Goal: Book appointment/travel/reservation

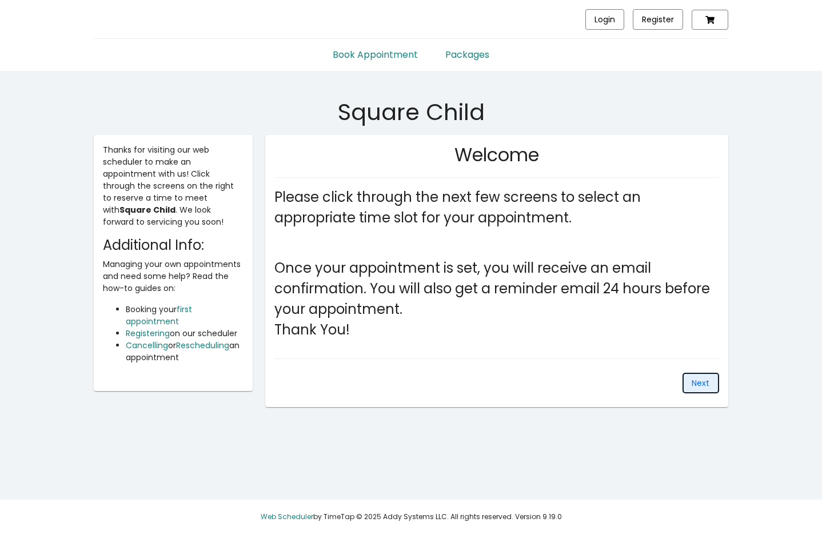
click at [696, 382] on span "Next" at bounding box center [701, 382] width 18 height 11
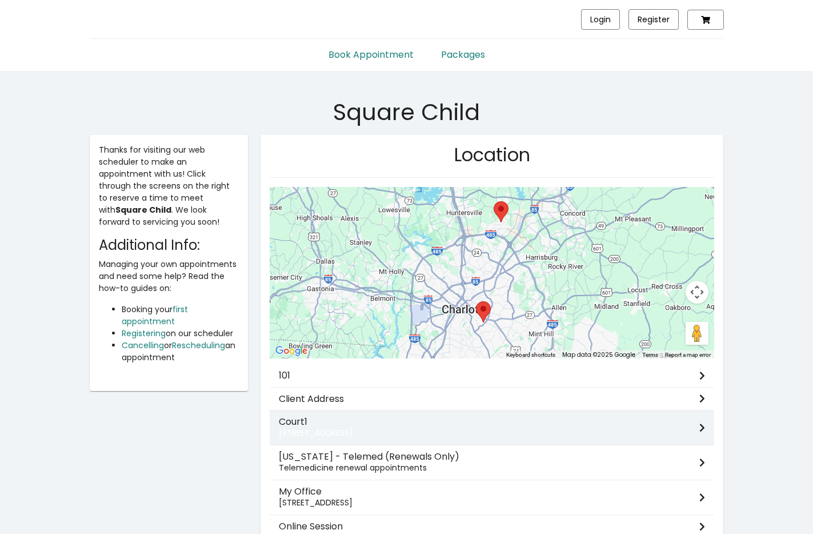
click at [637, 424] on h3 "Court1" at bounding box center [489, 421] width 421 height 11
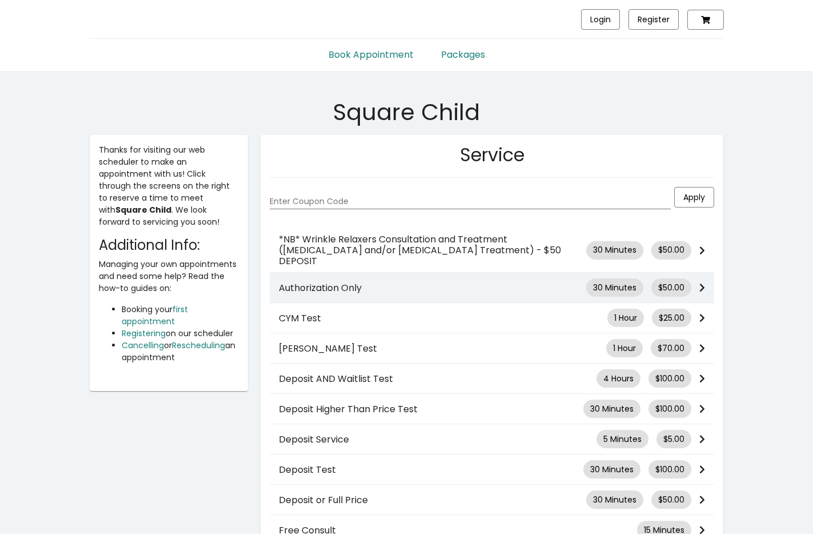
click at [562, 283] on div "Authorization Only 30 Minutes $50.00" at bounding box center [492, 287] width 445 height 18
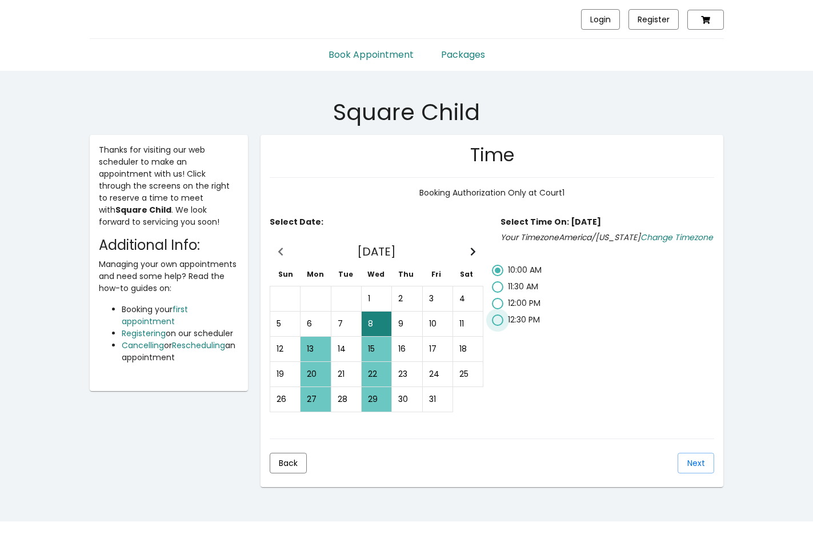
click at [518, 324] on span "12:30 PM" at bounding box center [524, 319] width 32 height 11
click at [498, 326] on input "12:30 PM" at bounding box center [497, 326] width 1 height 1
radio input "false"
radio input "true"
click at [692, 469] on button "Next" at bounding box center [696, 463] width 37 height 21
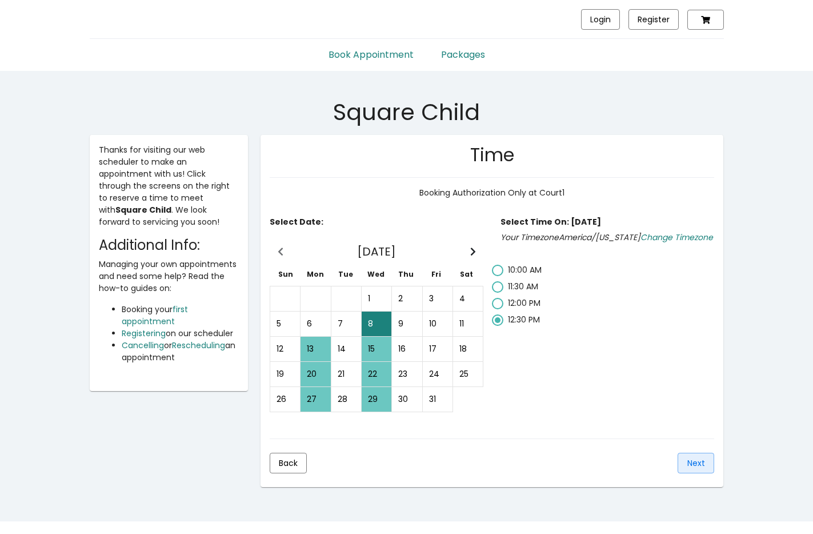
scroll to position [22, 0]
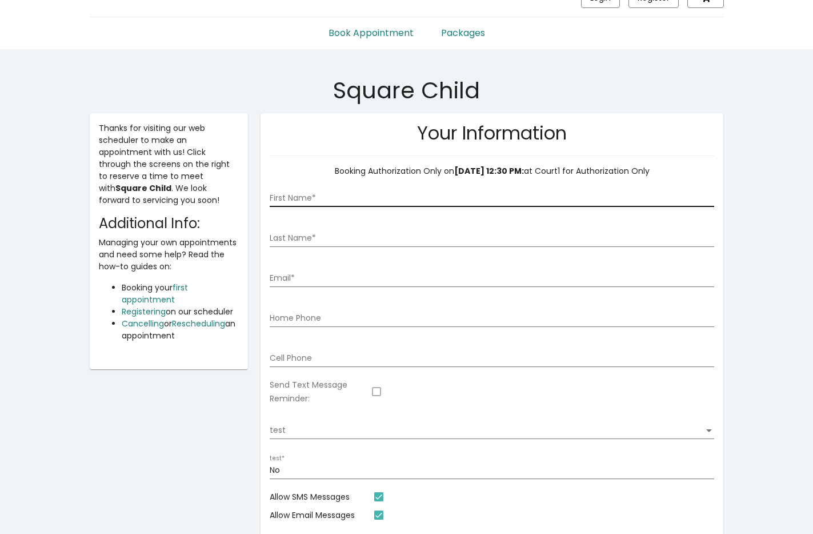
click at [669, 188] on div "First Name *" at bounding box center [492, 194] width 445 height 23
type input "Joel"
type input "joel@timetap.com"
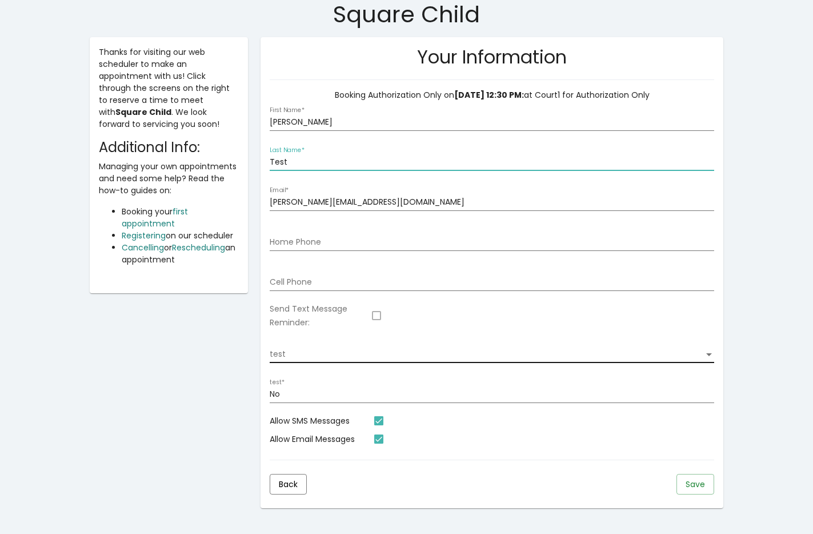
scroll to position [141, 0]
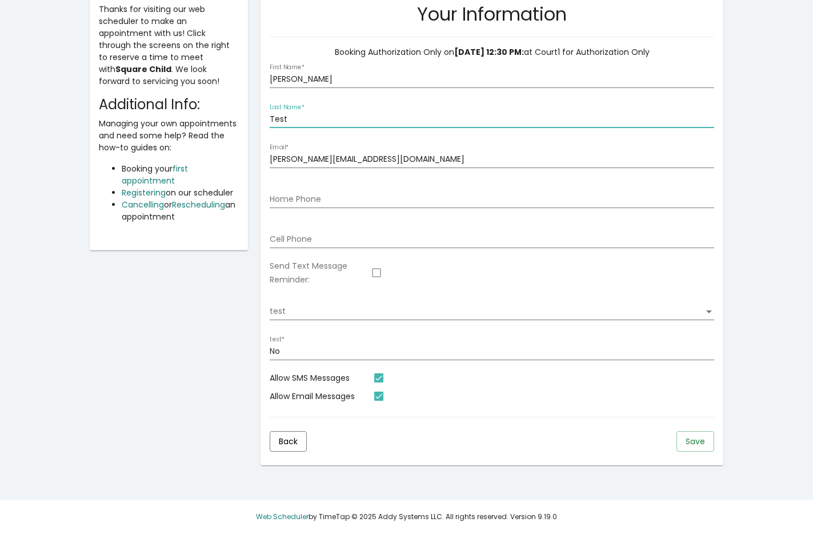
type input "Test"
click at [681, 441] on button "Save" at bounding box center [696, 441] width 38 height 21
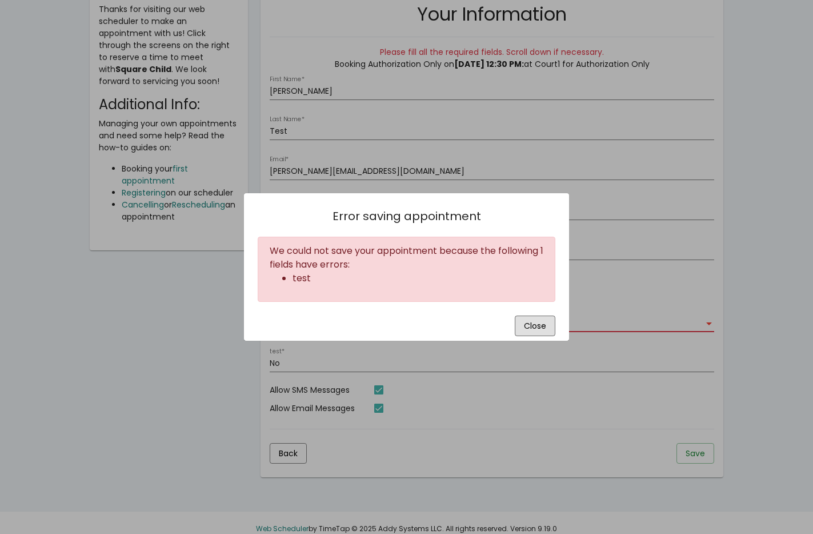
click at [515, 315] on button "Close" at bounding box center [535, 325] width 41 height 21
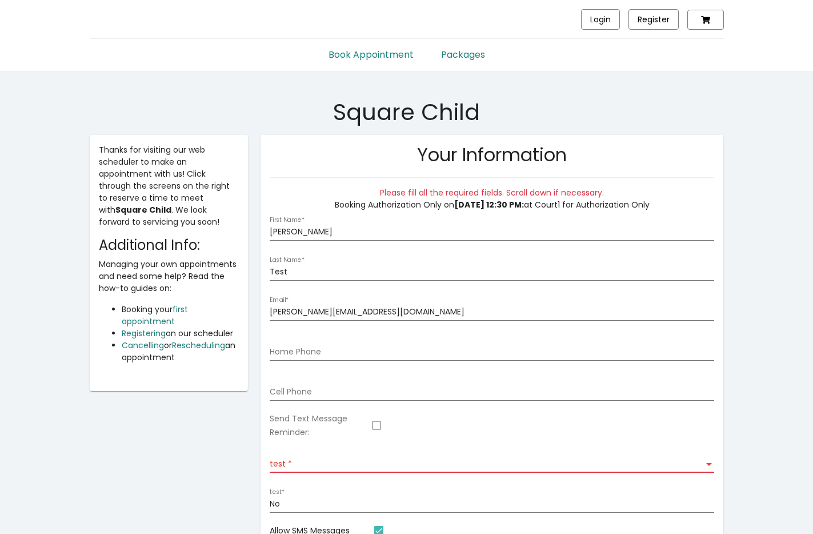
scroll to position [141, 0]
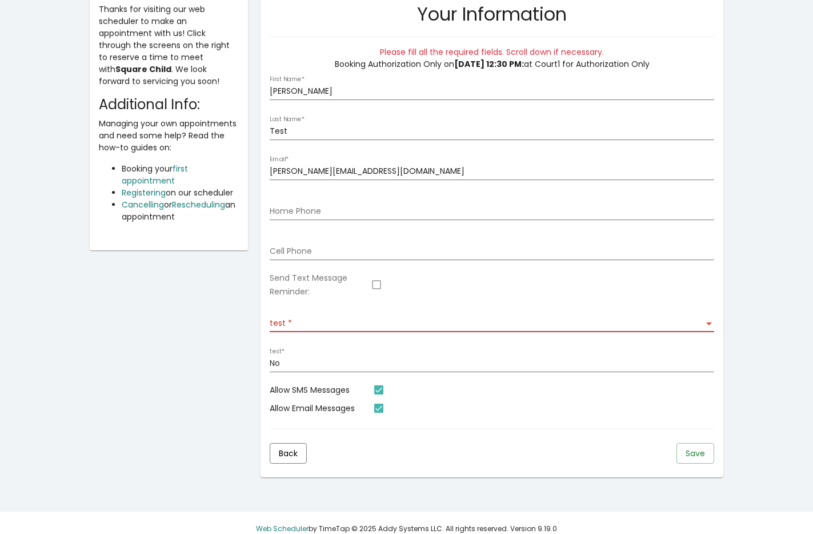
click at [658, 329] on div "test test" at bounding box center [492, 320] width 445 height 23
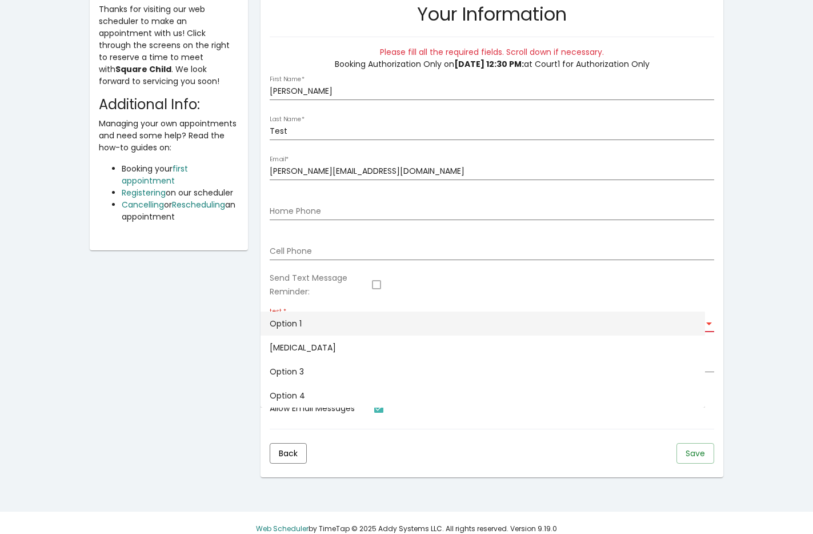
click at [660, 331] on span "Option 1" at bounding box center [483, 323] width 426 height 24
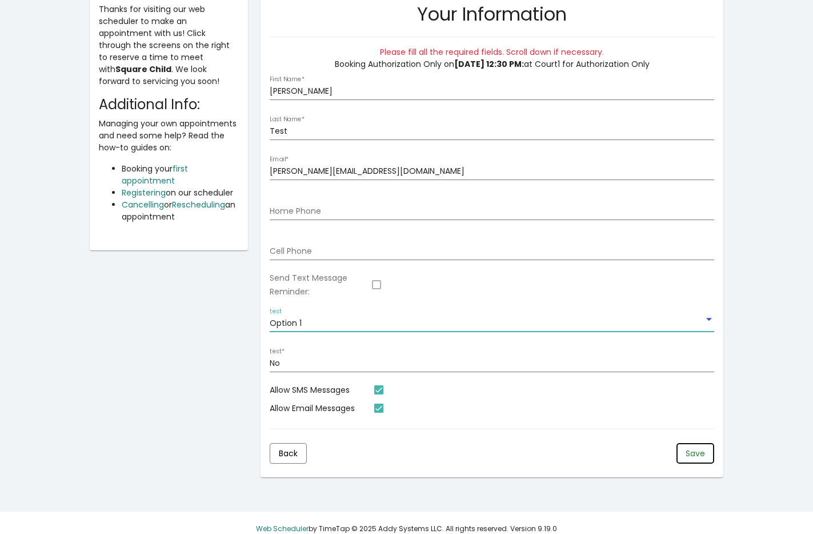
click at [684, 453] on button "Save" at bounding box center [696, 453] width 38 height 21
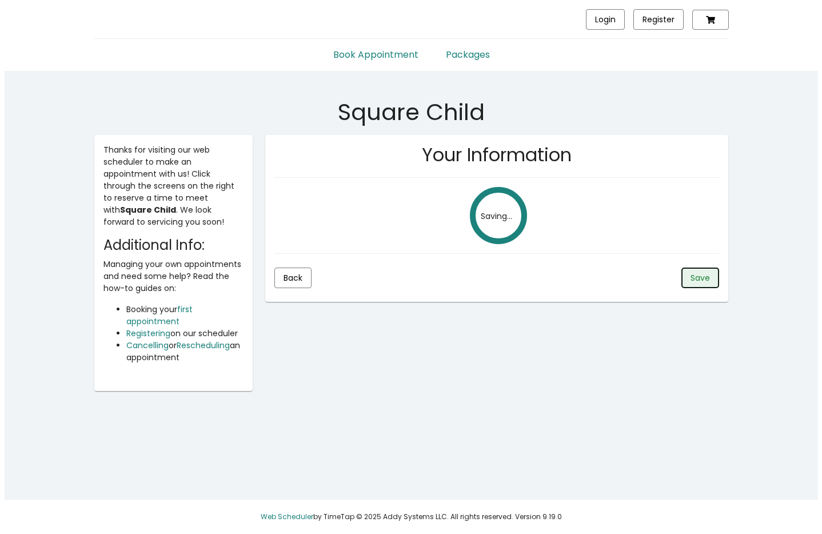
scroll to position [0, 0]
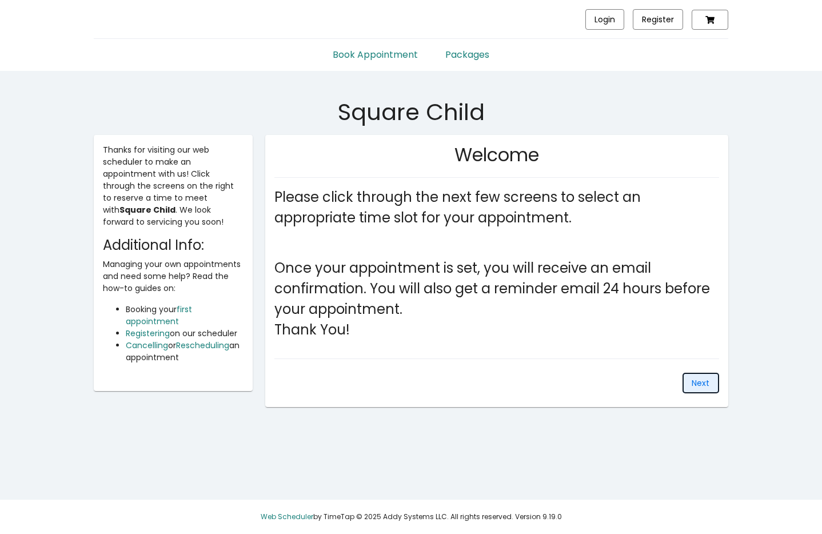
click at [686, 386] on button "Next" at bounding box center [700, 383] width 37 height 21
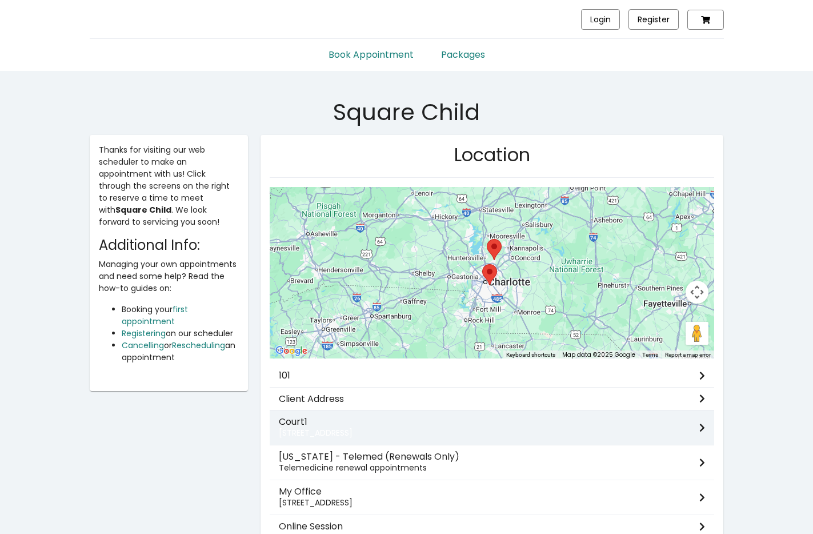
click at [640, 412] on mat-list-item "Court1 [STREET_ADDRESS]" at bounding box center [492, 427] width 445 height 35
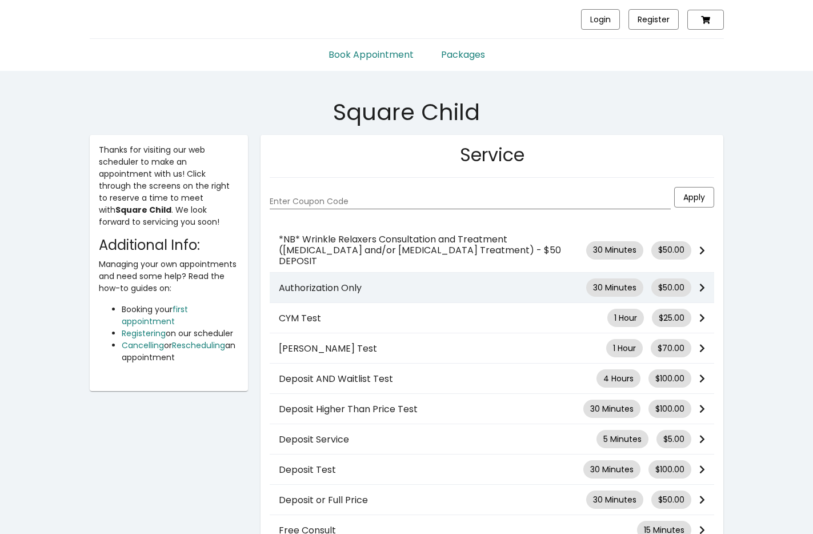
click at [577, 278] on div "Authorization Only 30 Minutes $50.00" at bounding box center [492, 287] width 445 height 18
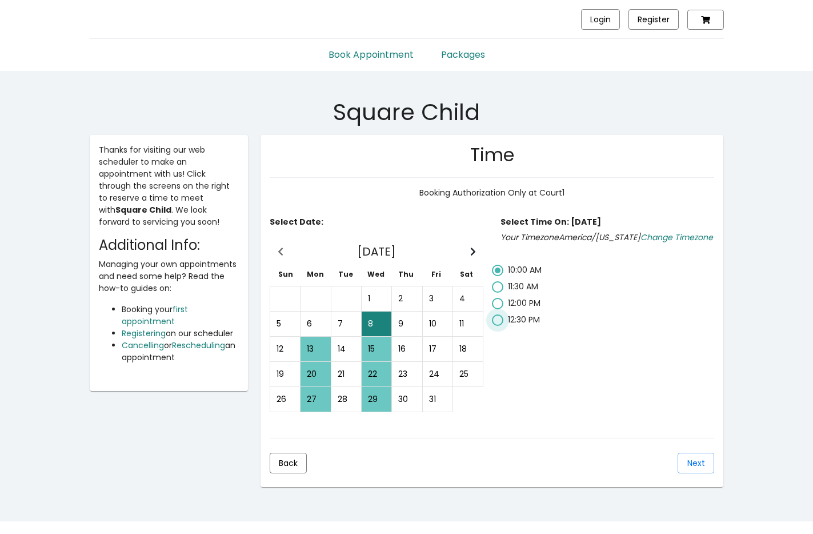
click at [520, 324] on span "12:30 PM" at bounding box center [524, 319] width 32 height 11
click at [498, 326] on input "12:30 PM" at bounding box center [497, 326] width 1 height 1
radio input "false"
radio input "true"
click at [689, 461] on span "Next" at bounding box center [697, 462] width 18 height 11
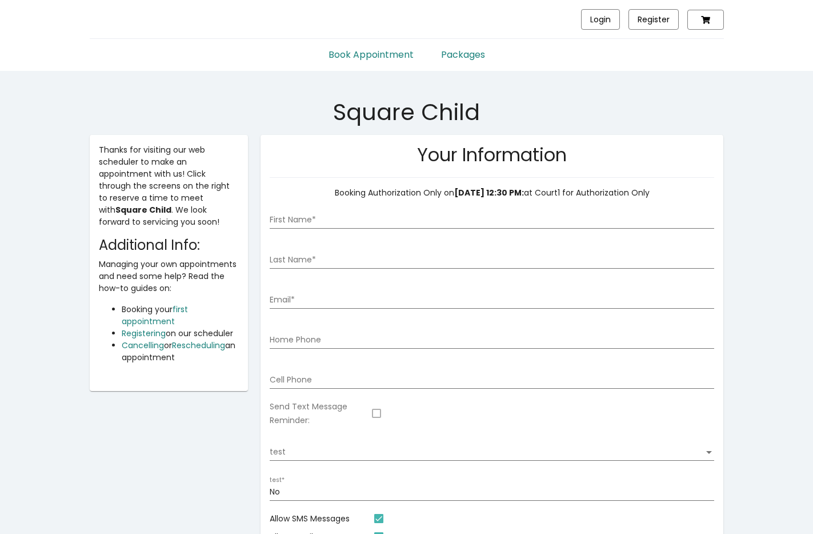
scroll to position [22, 0]
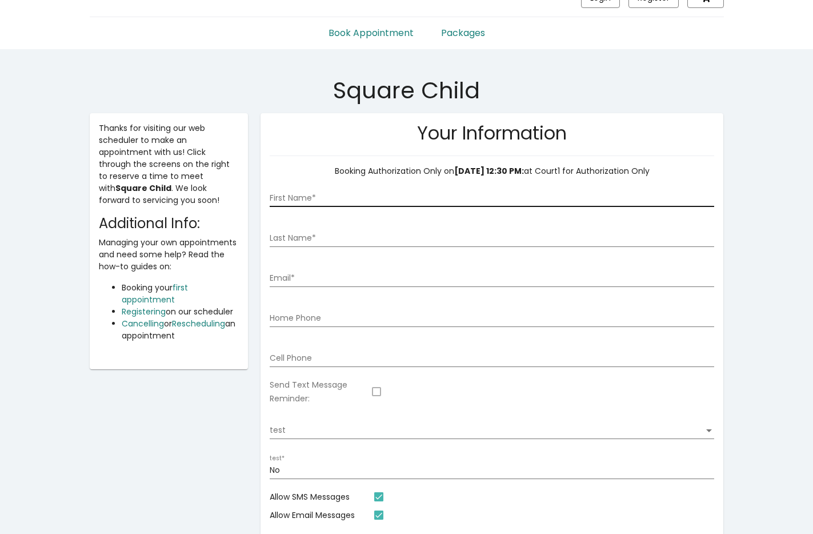
click at [616, 202] on input "First Name *" at bounding box center [492, 198] width 445 height 9
type input "Joel"
type input "joel@timetap.com"
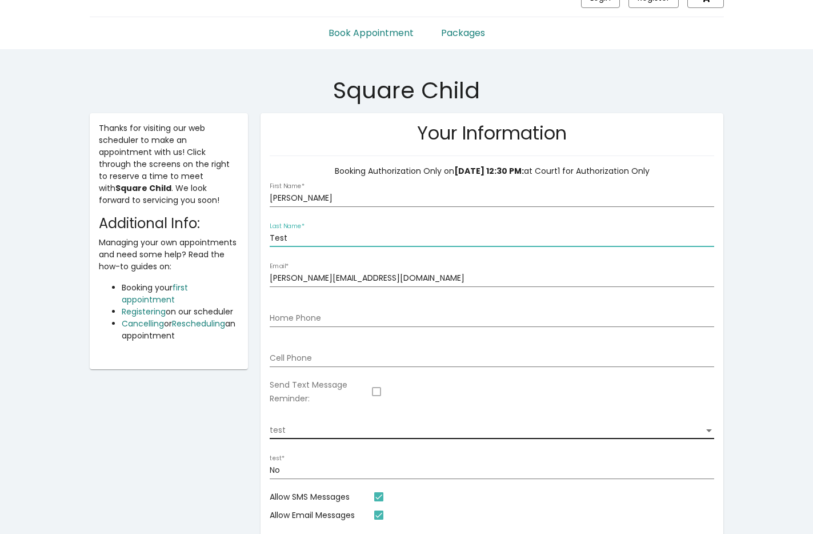
type input "Test"
click at [644, 420] on div "test test" at bounding box center [492, 427] width 445 height 23
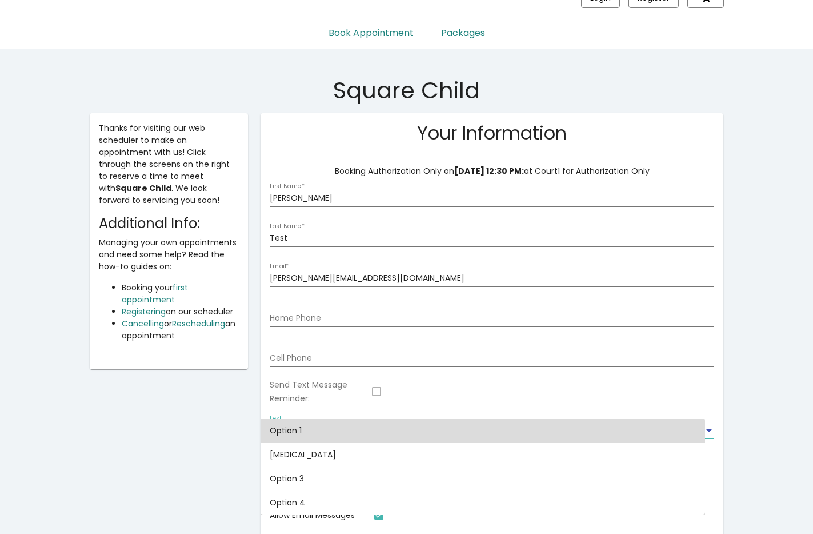
click at [661, 432] on span "Option 1" at bounding box center [483, 430] width 426 height 24
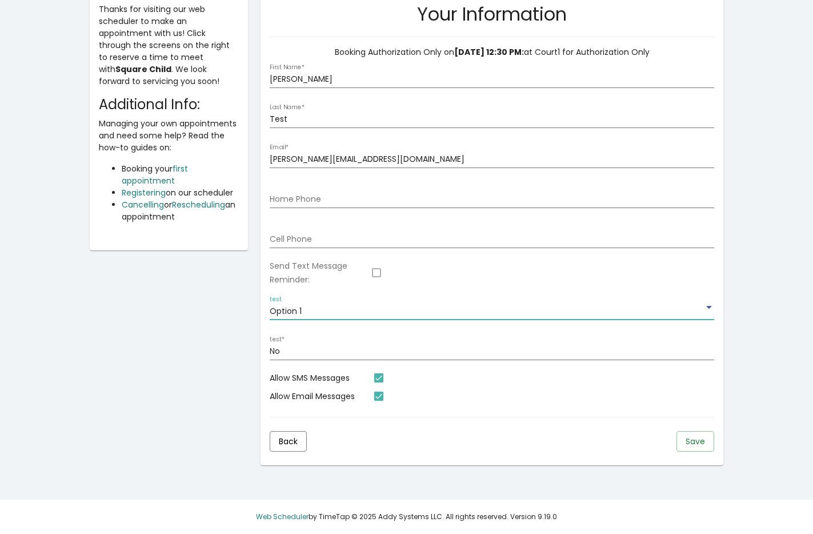
scroll to position [126, 0]
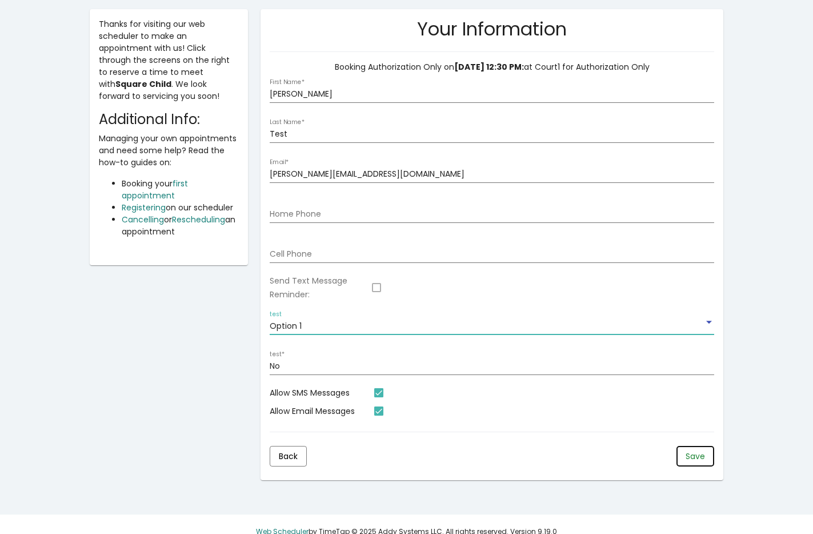
click at [693, 465] on button "Save" at bounding box center [696, 456] width 38 height 21
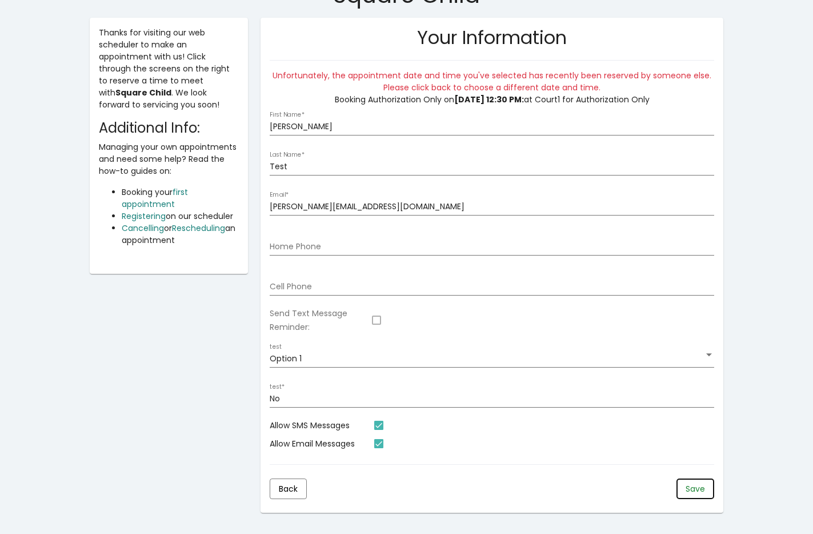
scroll to position [165, 0]
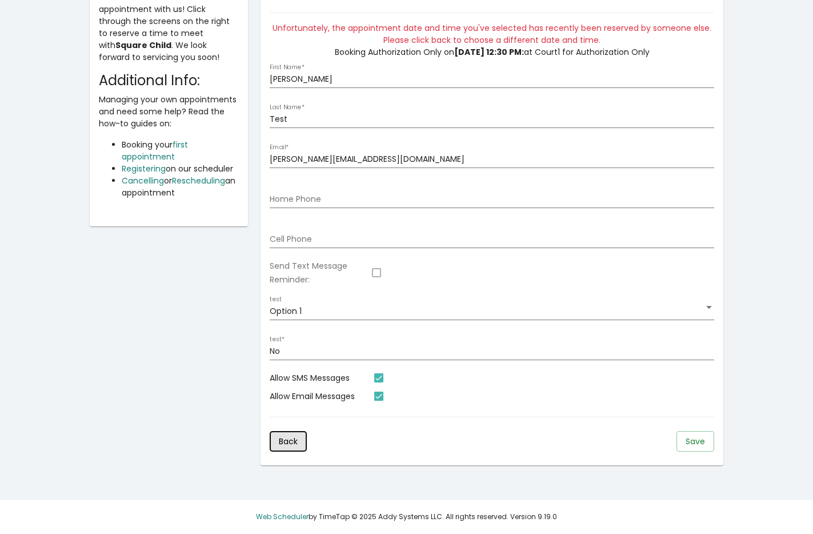
click at [293, 446] on span "Back" at bounding box center [288, 441] width 19 height 11
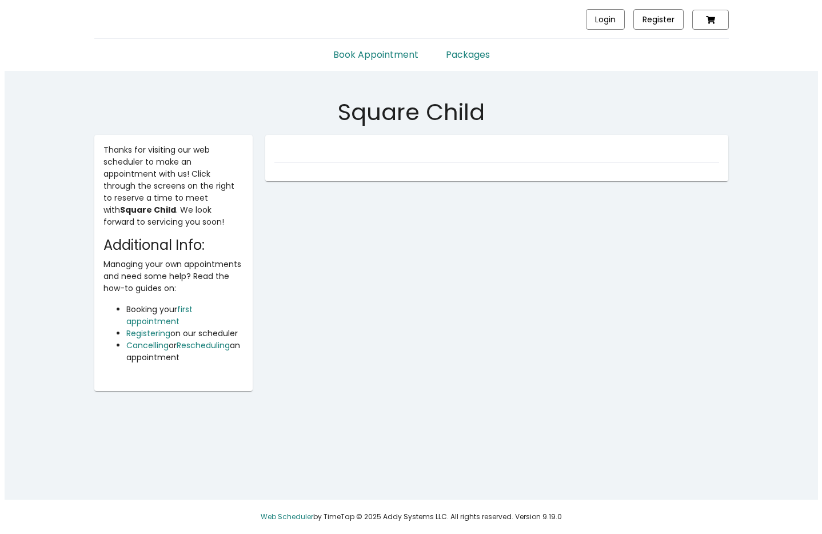
scroll to position [0, 0]
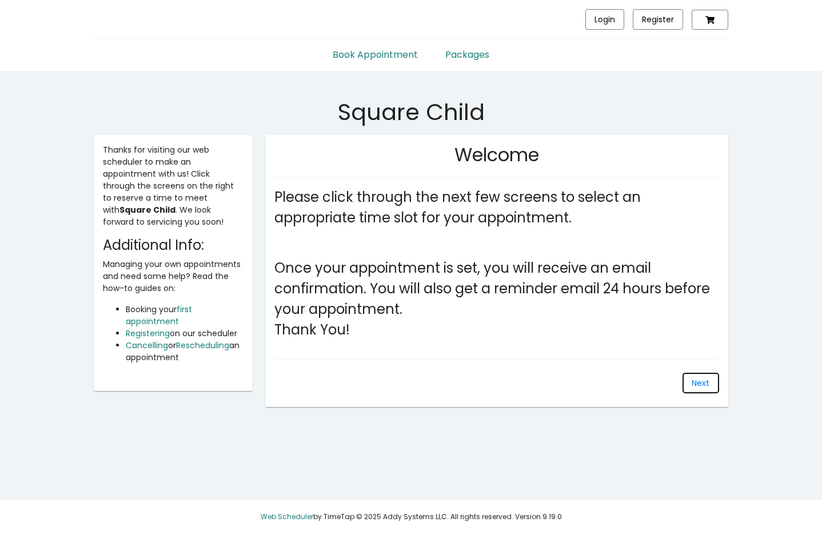
click at [700, 378] on span "Next" at bounding box center [701, 382] width 18 height 11
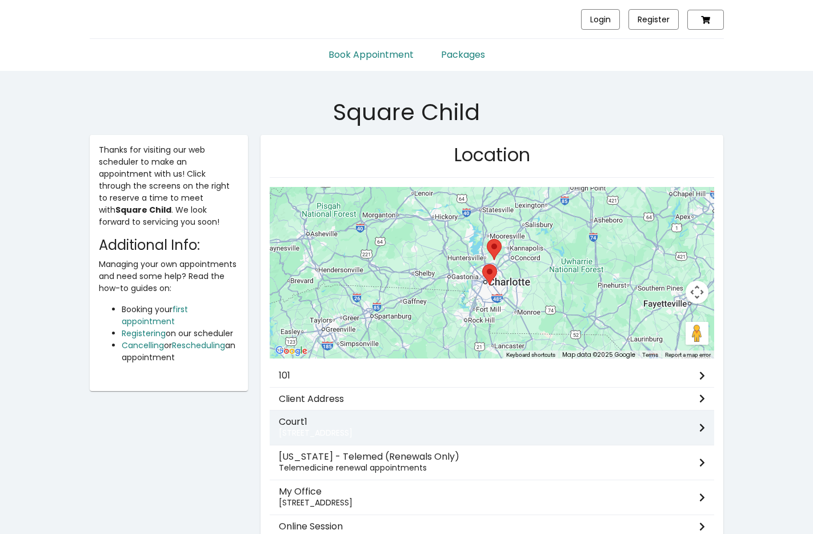
click at [638, 422] on h3 "Court1" at bounding box center [489, 421] width 421 height 11
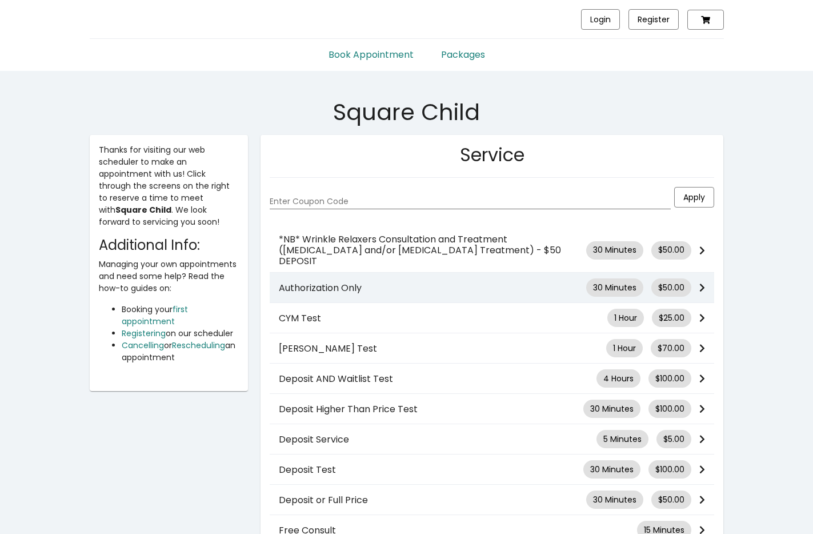
click at [514, 282] on h3 "Authorization Only" at bounding box center [432, 287] width 307 height 11
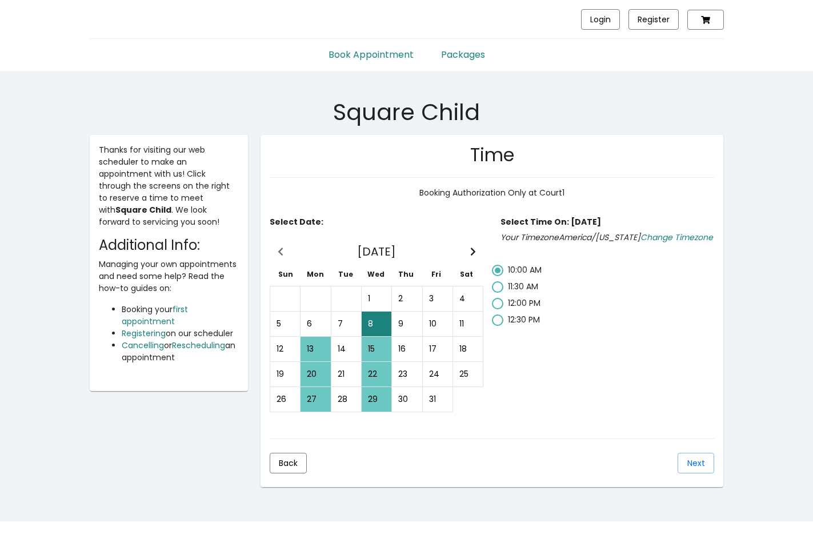
click at [373, 352] on div "15" at bounding box center [376, 348] width 29 height 23
click at [520, 389] on span "3:30 PM" at bounding box center [523, 385] width 30 height 11
click at [498, 392] on input "3:30 PM" at bounding box center [497, 392] width 1 height 1
radio input "false"
radio input "true"
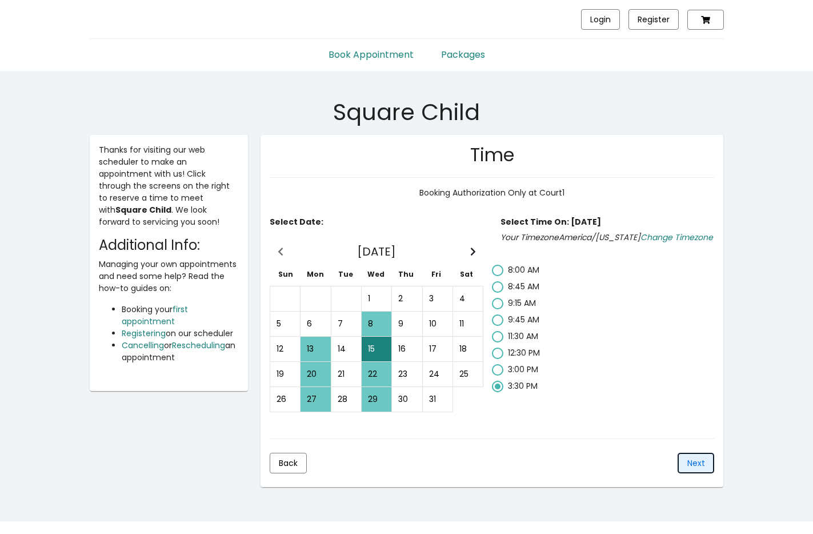
click at [703, 461] on span "Next" at bounding box center [697, 462] width 18 height 11
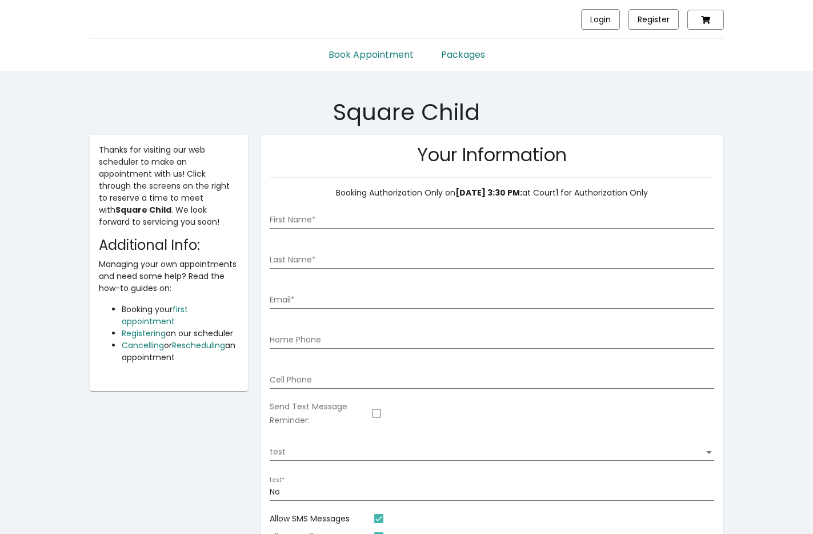
scroll to position [22, 0]
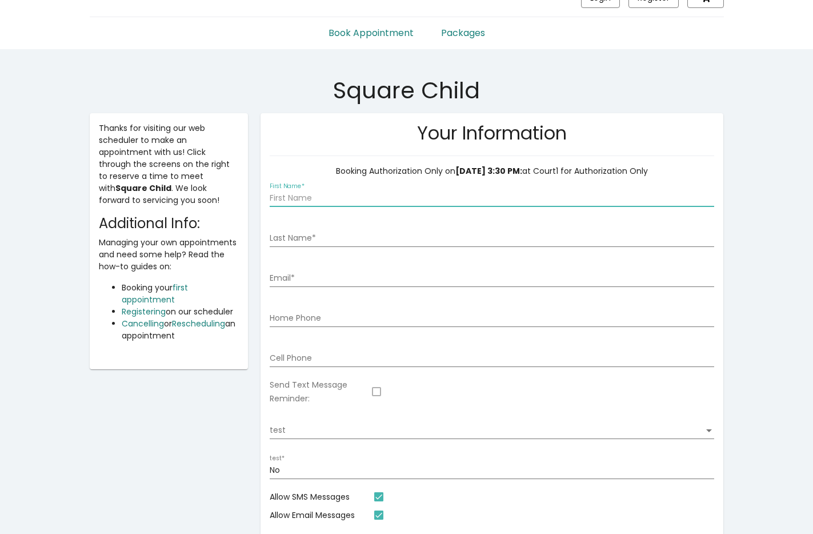
click at [644, 194] on input "First Name *" at bounding box center [492, 198] width 445 height 9
type input "Joel"
type input "joel@timetap.com"
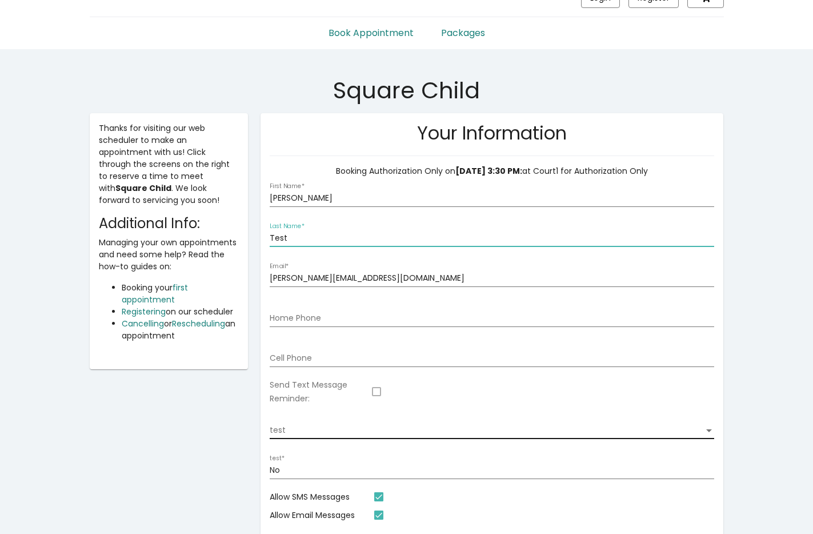
type input "Test"
click at [685, 438] on div "test test" at bounding box center [492, 427] width 445 height 23
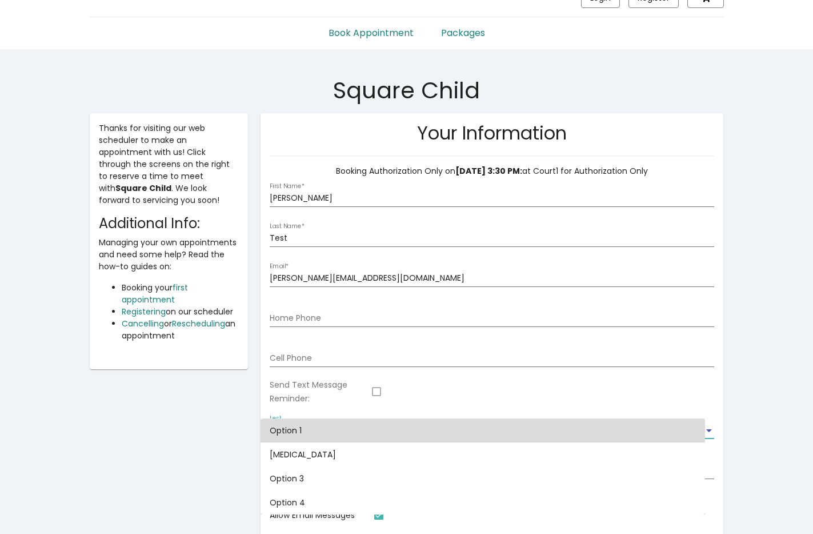
click at [692, 438] on span "Option 1" at bounding box center [483, 430] width 426 height 24
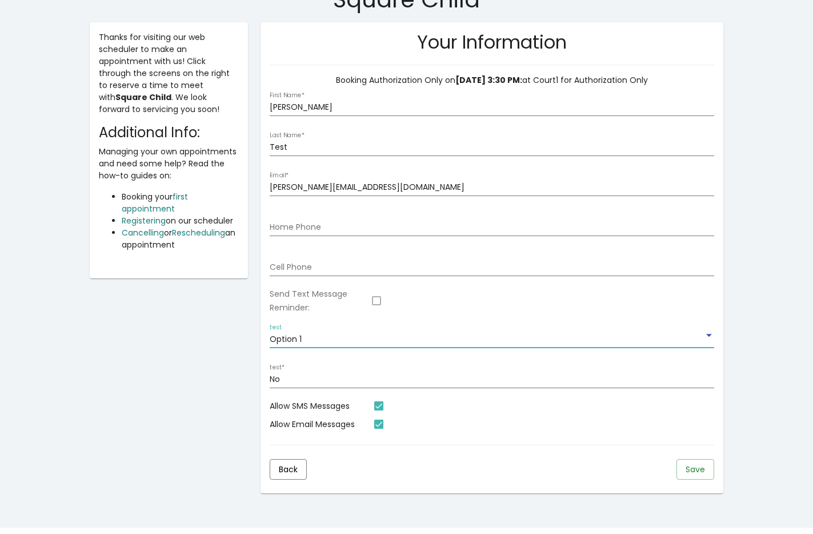
scroll to position [141, 0]
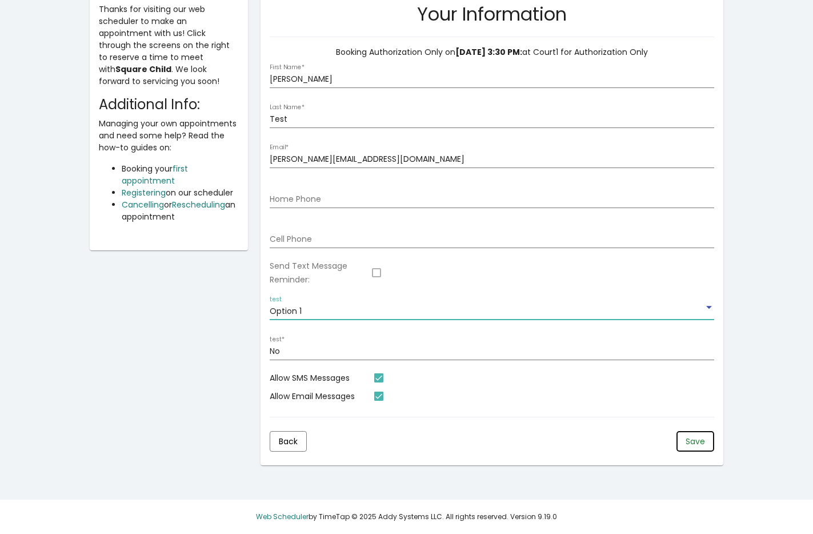
click at [706, 442] on button "Save" at bounding box center [696, 441] width 38 height 21
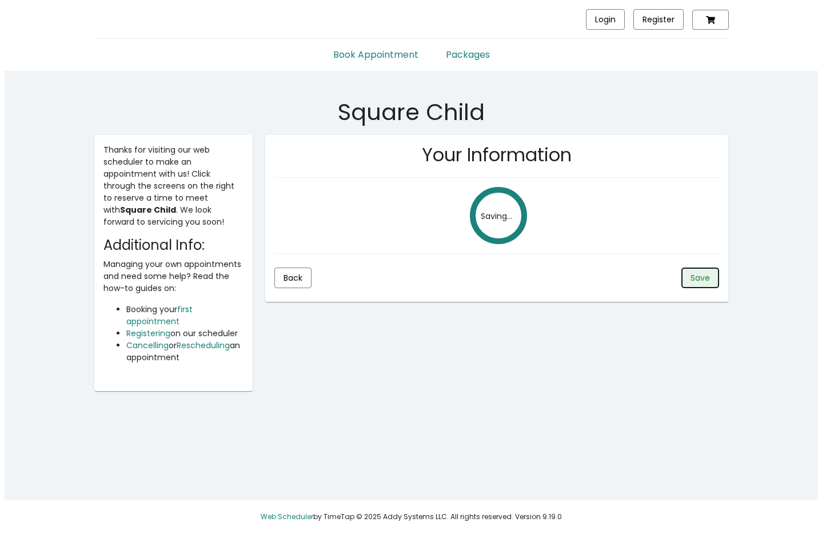
scroll to position [0, 0]
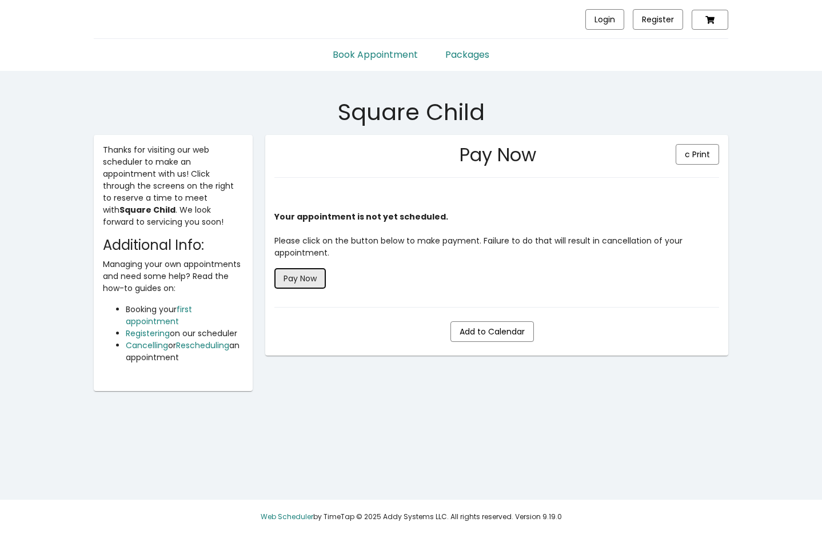
click at [316, 278] on span "Pay Now" at bounding box center [299, 278] width 33 height 11
